Goal: Task Accomplishment & Management: Complete application form

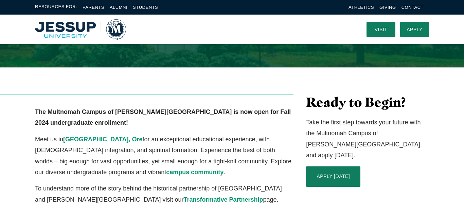
scroll to position [122, 0]
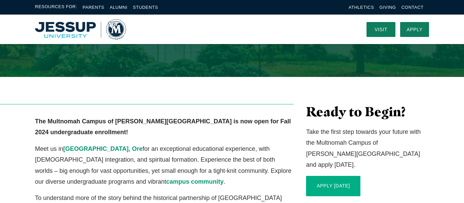
click at [337, 176] on link "APPLY [DATE]" at bounding box center [333, 186] width 54 height 20
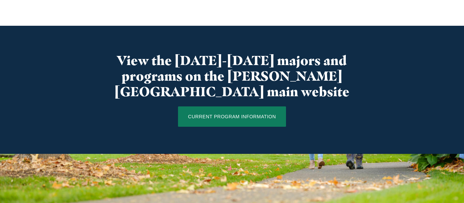
scroll to position [394, 0]
